Goal: Navigation & Orientation: Find specific page/section

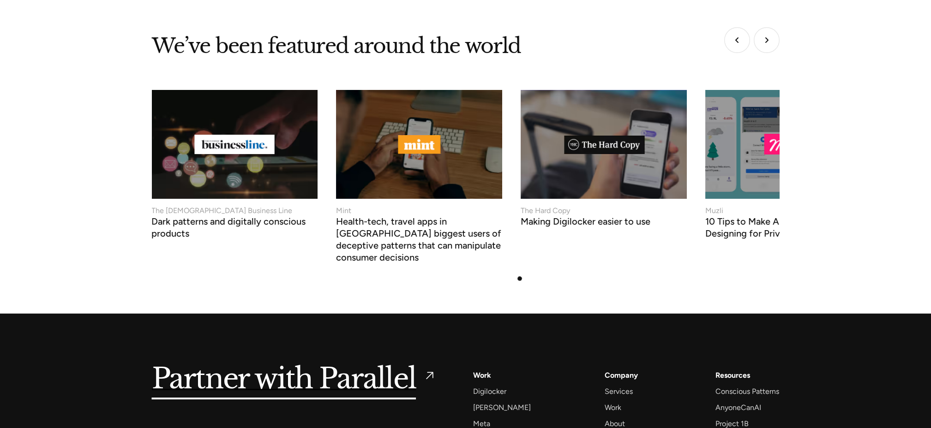
scroll to position [3919, 0]
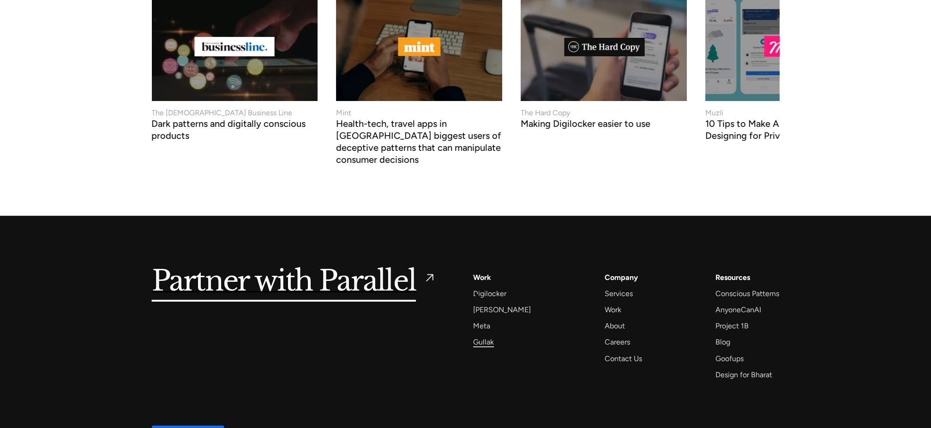
click at [480, 336] on div "Gullak" at bounding box center [483, 342] width 21 height 12
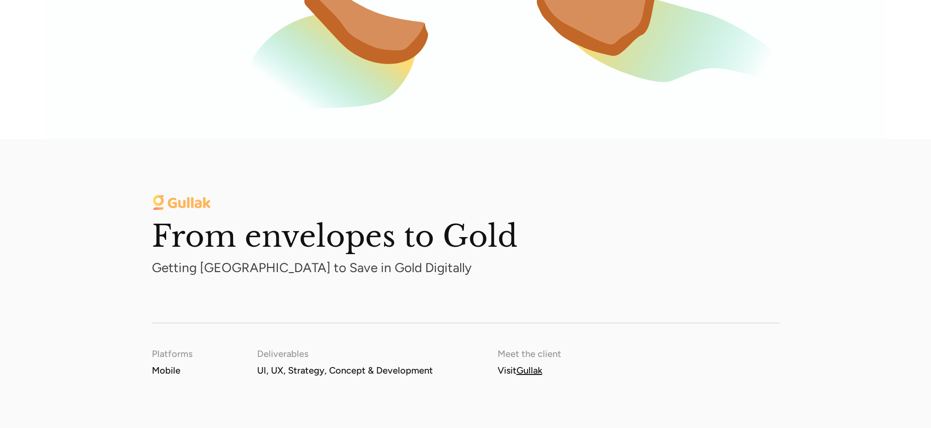
scroll to position [1055, 0]
click at [531, 373] on link "Gullak" at bounding box center [530, 370] width 26 height 11
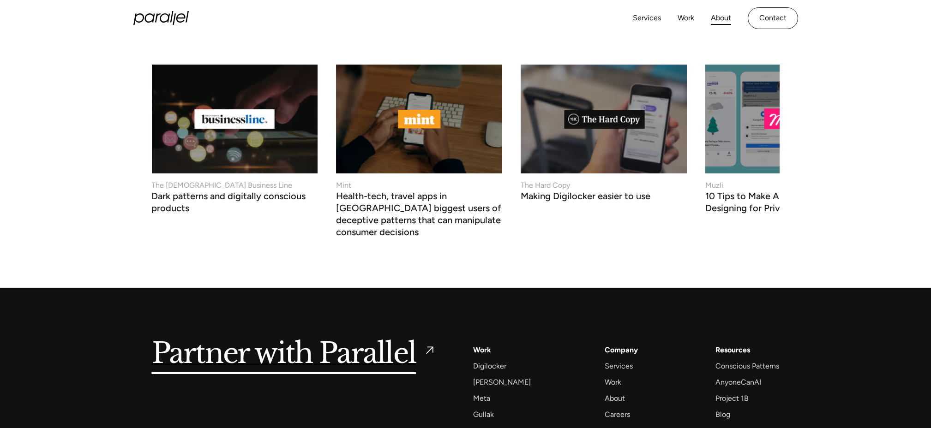
click at [721, 16] on link "About" at bounding box center [721, 18] width 20 height 13
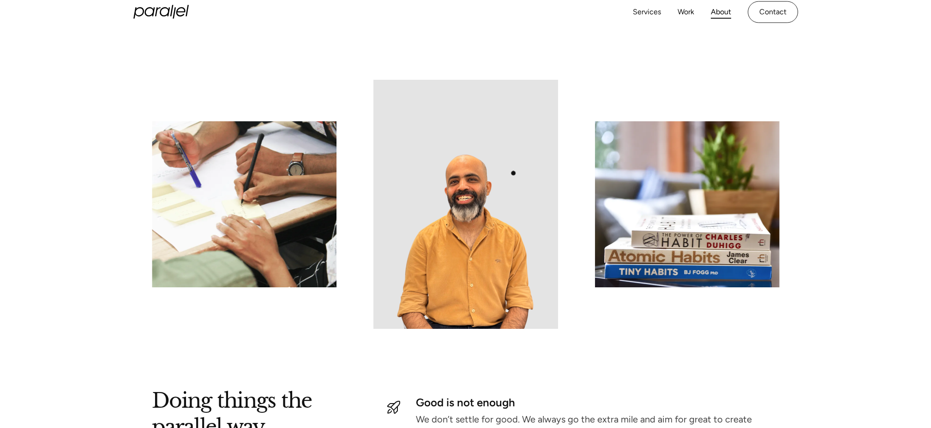
scroll to position [870, 0]
